Goal: Complete application form: Complete application form

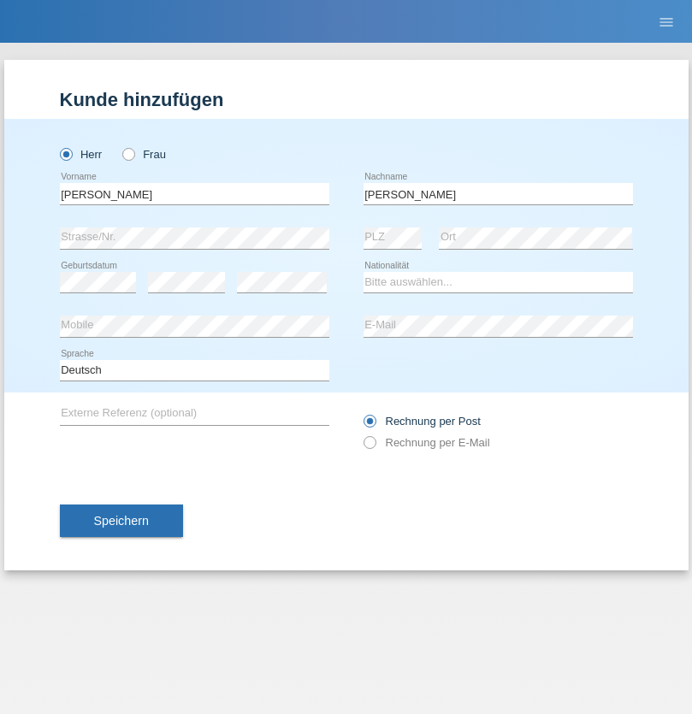
type input "[PERSON_NAME]"
select select "ES"
select select "C"
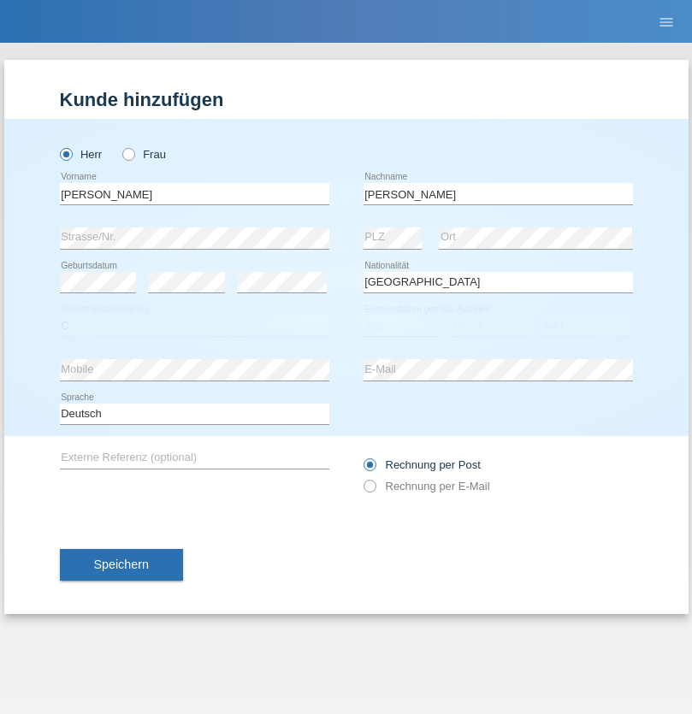
select select "25"
select select "03"
select select "2021"
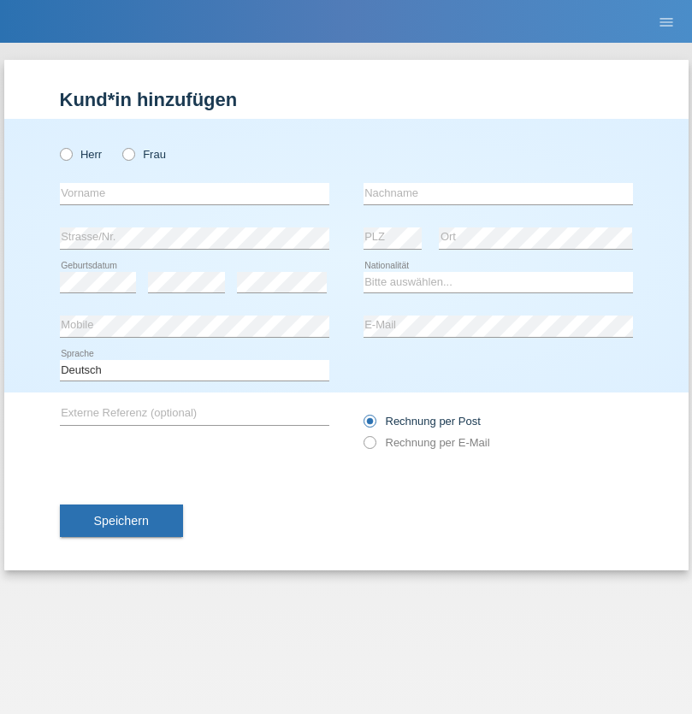
radio input "true"
click at [194, 193] on input "text" at bounding box center [194, 193] width 269 height 21
type input "firat"
click at [498, 193] on input "text" at bounding box center [498, 193] width 269 height 21
type input "kara"
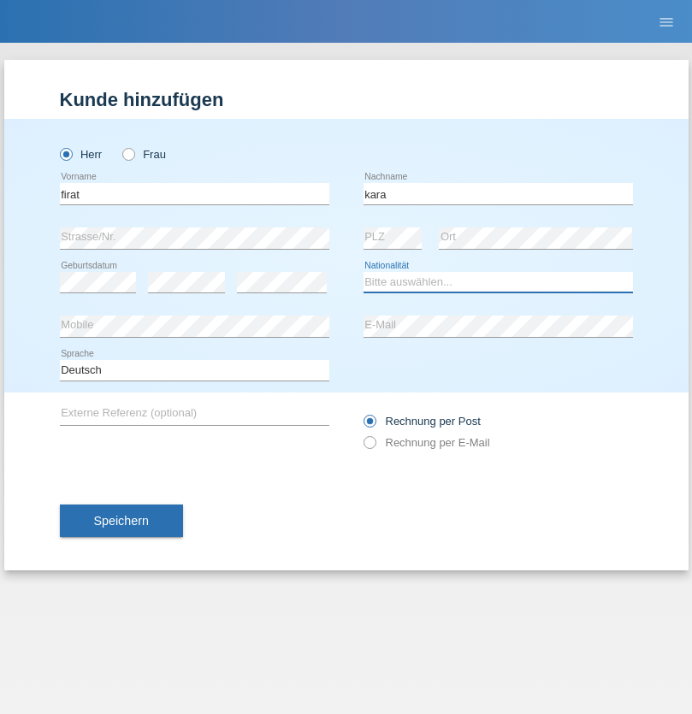
select select "CH"
